Goal: Information Seeking & Learning: Learn about a topic

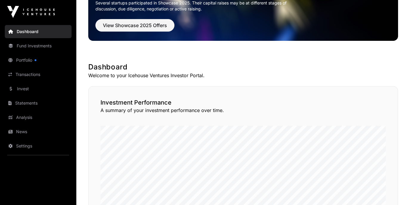
scroll to position [61, 0]
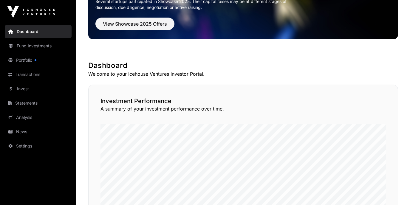
click at [25, 63] on link "Portfolio" at bounding box center [38, 60] width 67 height 13
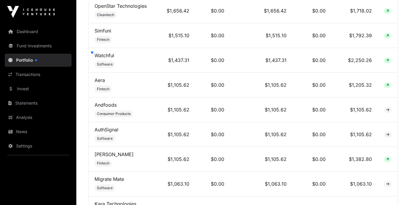
scroll to position [481, 0]
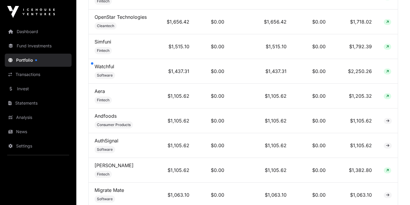
click at [115, 68] on td "Watchful Software" at bounding box center [123, 71] width 71 height 25
click at [101, 64] on link "Watchful" at bounding box center [104, 66] width 20 height 6
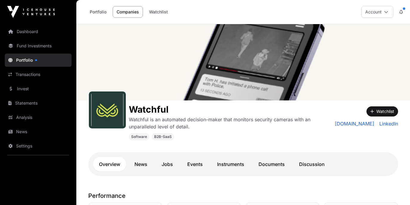
click at [100, 14] on link "Portfolio" at bounding box center [98, 11] width 24 height 11
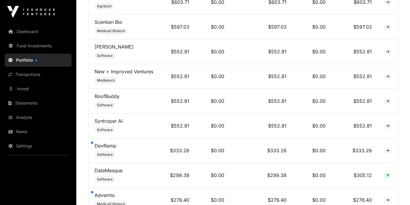
scroll to position [925, 0]
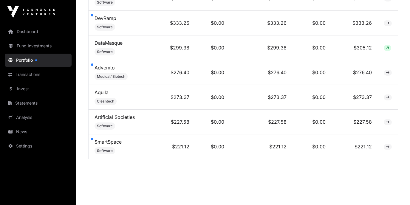
click at [118, 139] on link "SmartSpace" at bounding box center [107, 142] width 27 height 6
